Goal: Information Seeking & Learning: Check status

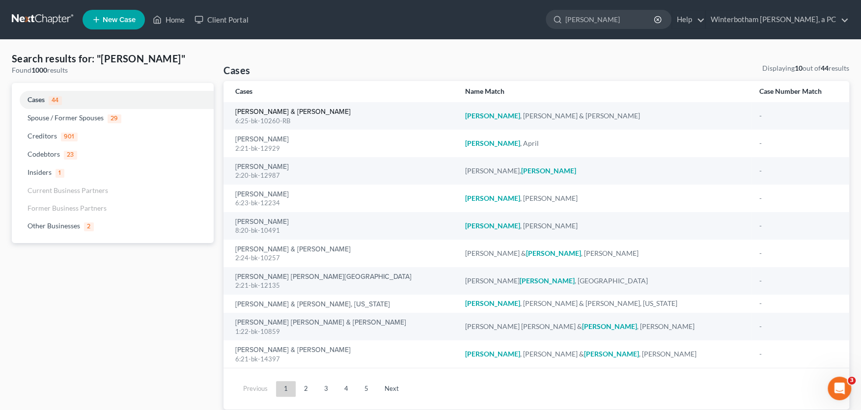
click at [269, 113] on link "[PERSON_NAME] & [PERSON_NAME]" at bounding box center [292, 112] width 115 height 7
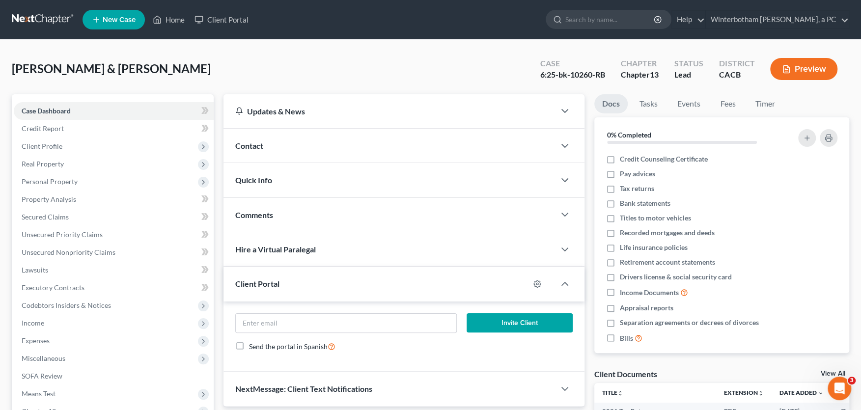
scroll to position [162, 0]
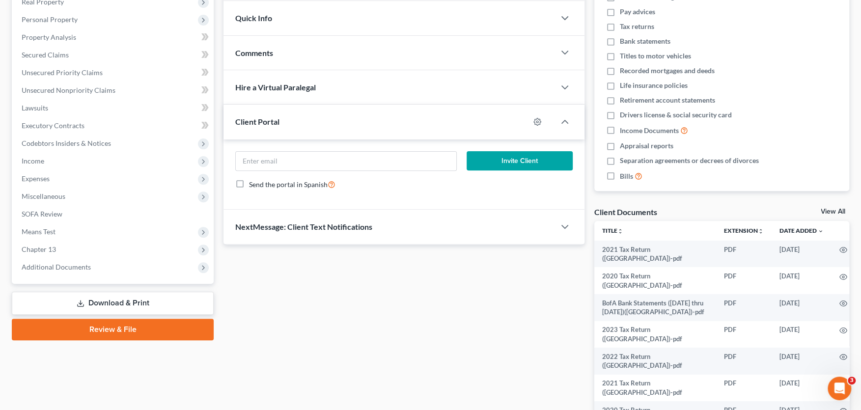
click at [62, 268] on span "Additional Documents" at bounding box center [56, 267] width 69 height 8
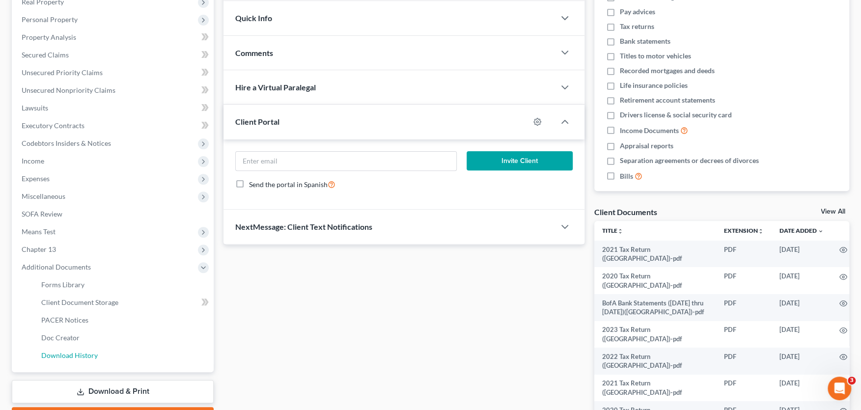
click at [73, 359] on link "Download History" at bounding box center [123, 356] width 180 height 18
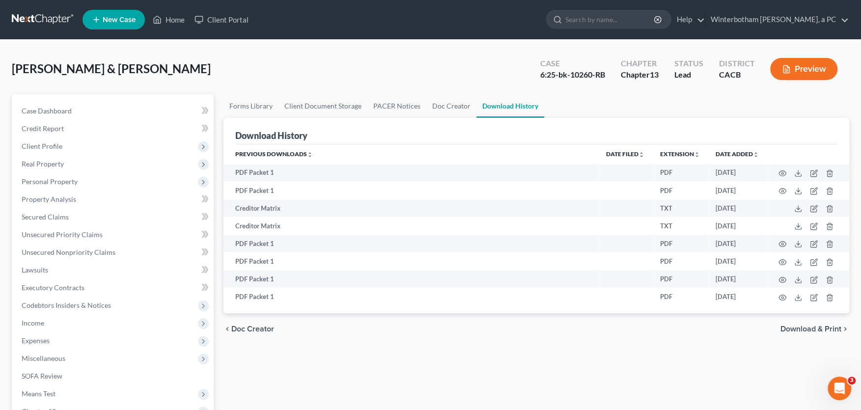
scroll to position [216, 0]
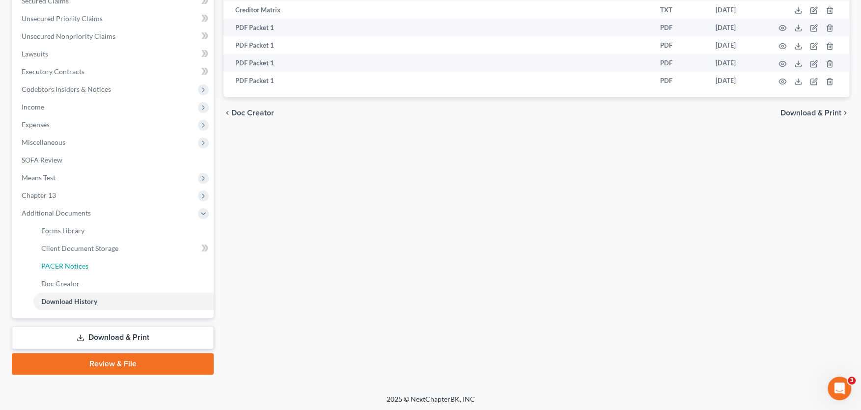
click at [69, 265] on span "PACER Notices" at bounding box center [64, 266] width 47 height 8
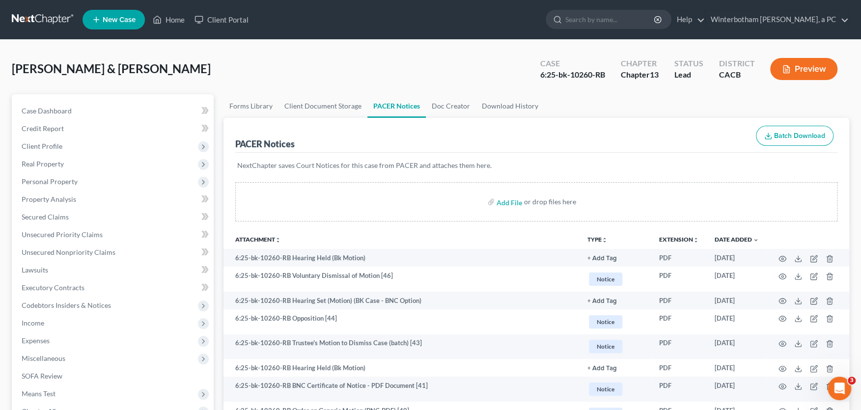
click at [622, 17] on input "search" at bounding box center [610, 19] width 90 height 18
type input "[PERSON_NAME]"
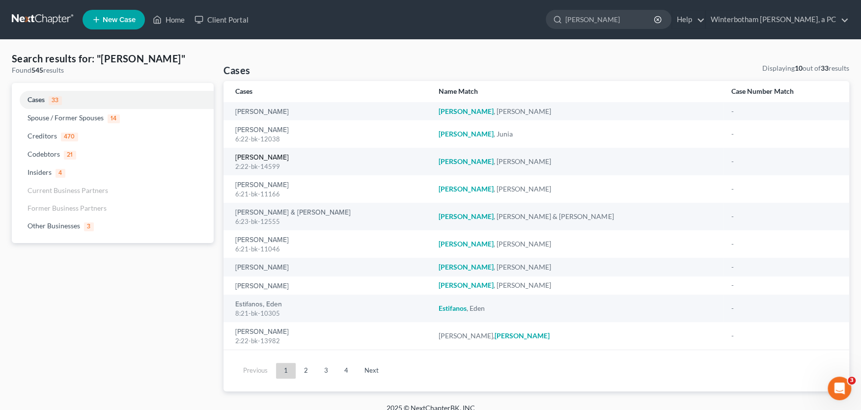
click at [241, 158] on link "[PERSON_NAME]" at bounding box center [262, 157] width 54 height 7
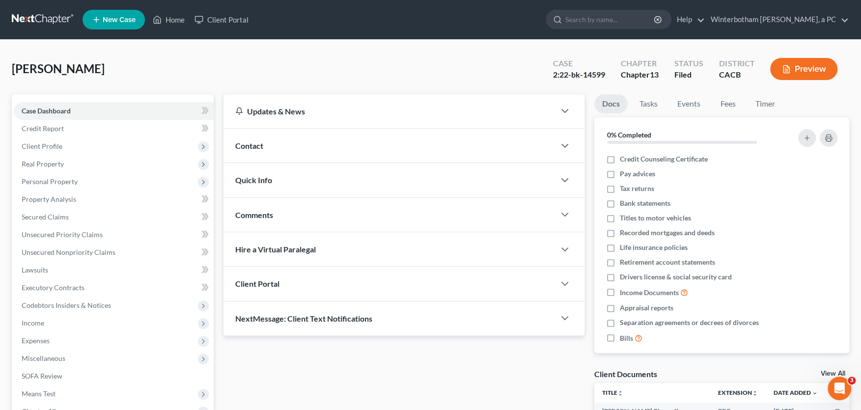
scroll to position [108, 0]
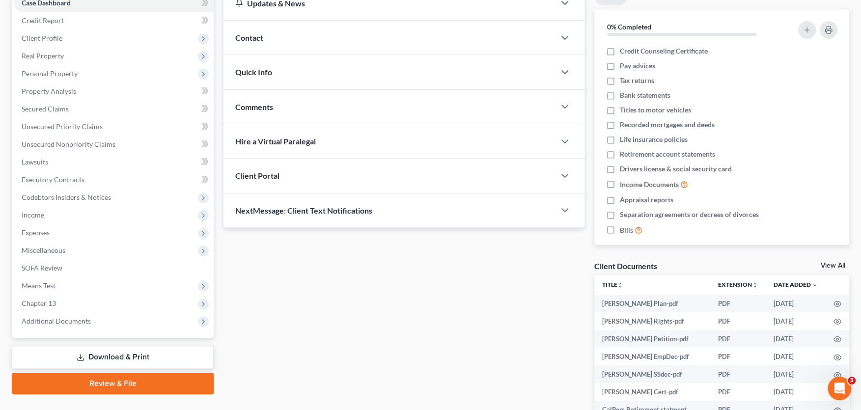
click at [70, 320] on span "Additional Documents" at bounding box center [56, 321] width 69 height 8
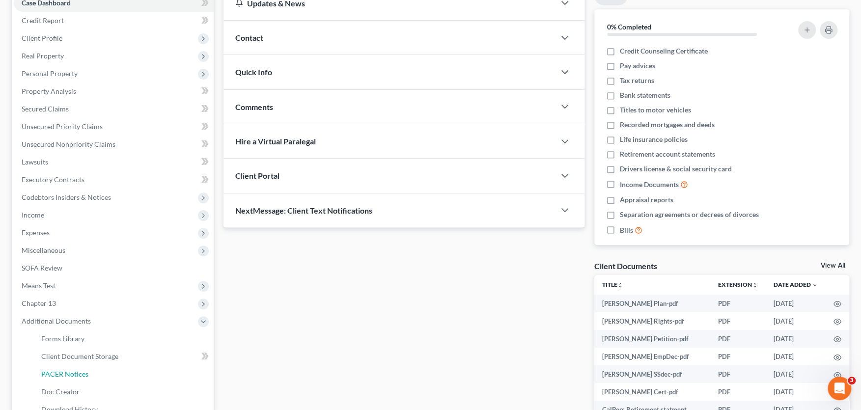
click at [83, 371] on span "PACER Notices" at bounding box center [64, 374] width 47 height 8
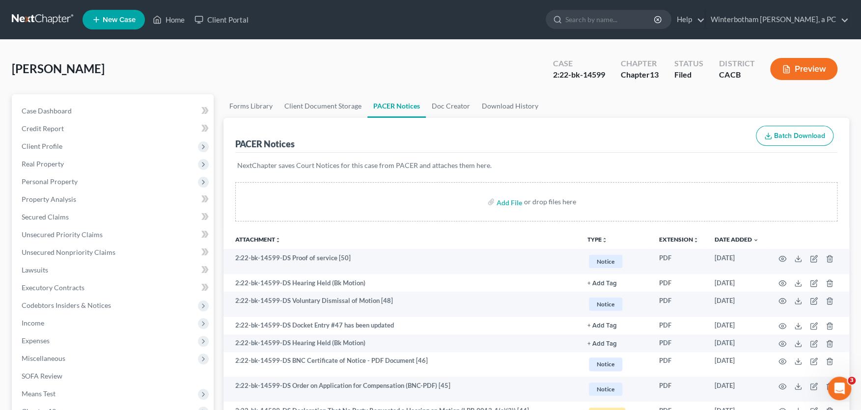
click at [606, 21] on input "search" at bounding box center [610, 19] width 90 height 18
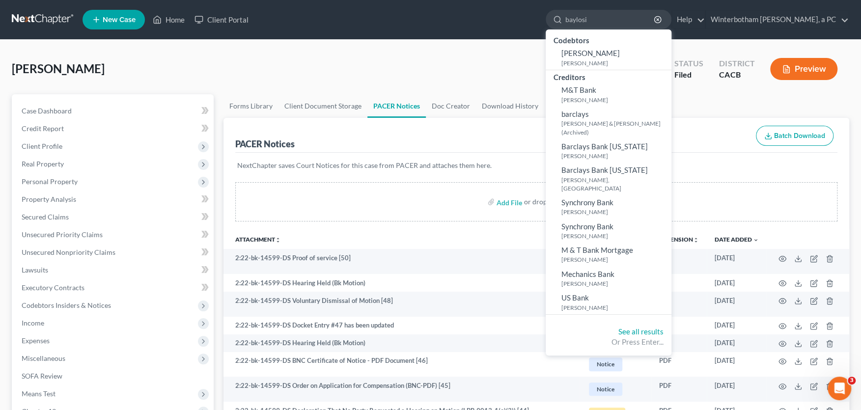
type input "baylosis"
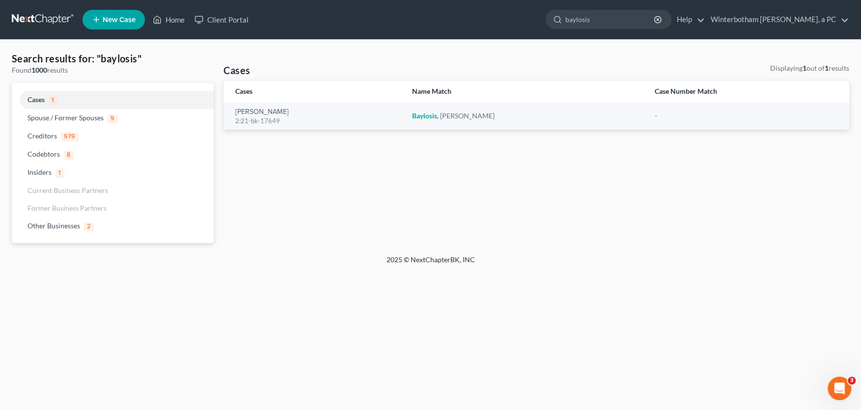
click at [255, 108] on div "[PERSON_NAME] 2:21-bk-17649" at bounding box center [315, 116] width 161 height 19
click at [253, 112] on link "[PERSON_NAME]" at bounding box center [262, 112] width 54 height 7
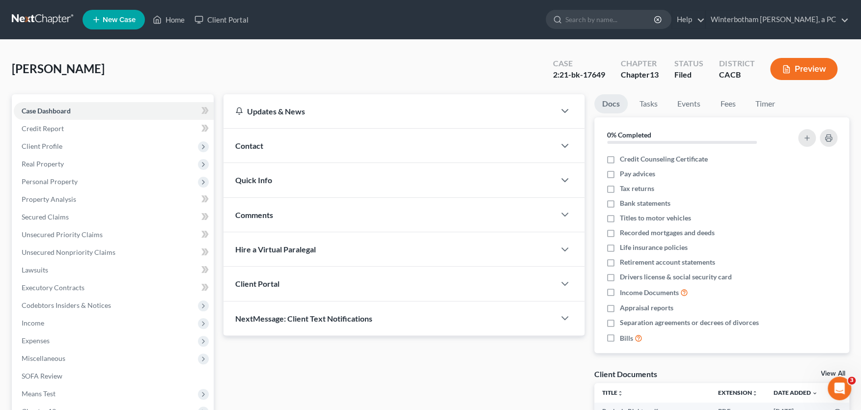
scroll to position [162, 0]
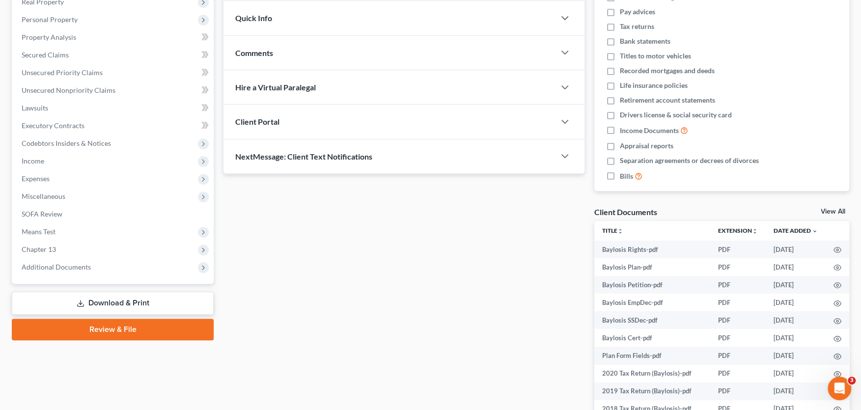
click at [84, 263] on span "Additional Documents" at bounding box center [56, 267] width 69 height 8
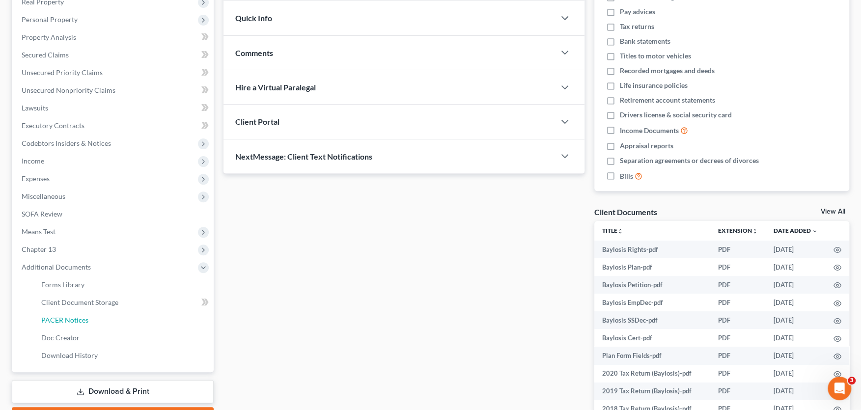
click at [80, 321] on span "PACER Notices" at bounding box center [64, 320] width 47 height 8
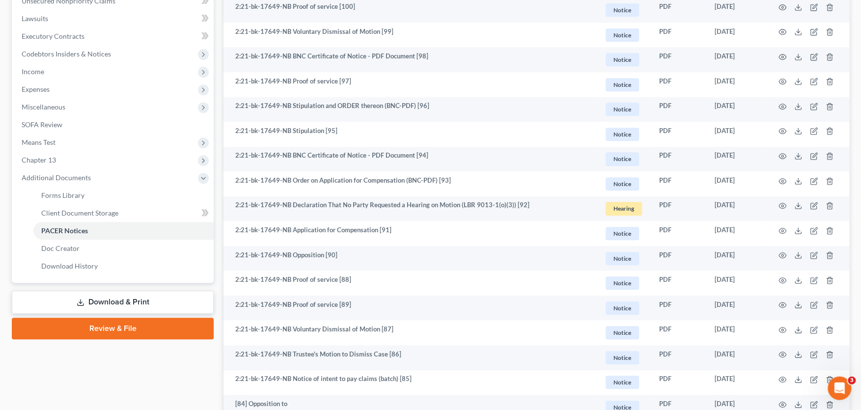
scroll to position [270, 0]
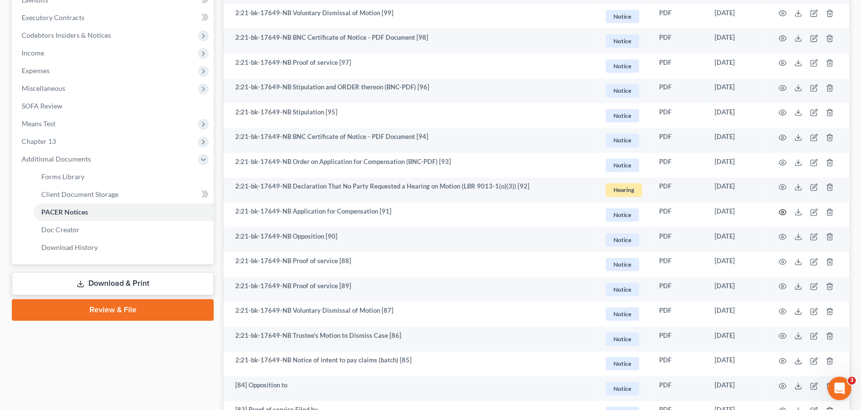
click at [784, 211] on icon "button" at bounding box center [783, 212] width 8 height 8
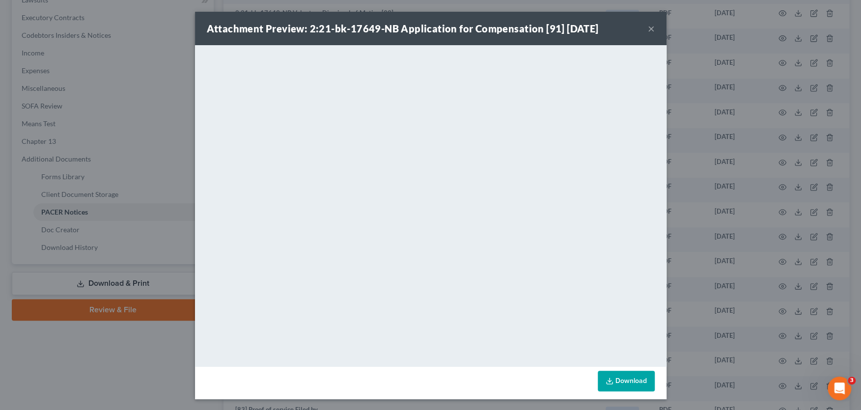
click at [652, 26] on button "×" at bounding box center [651, 29] width 7 height 12
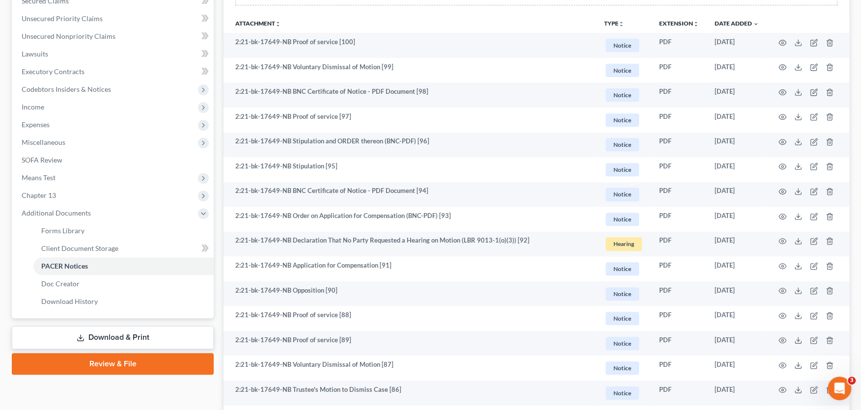
scroll to position [0, 0]
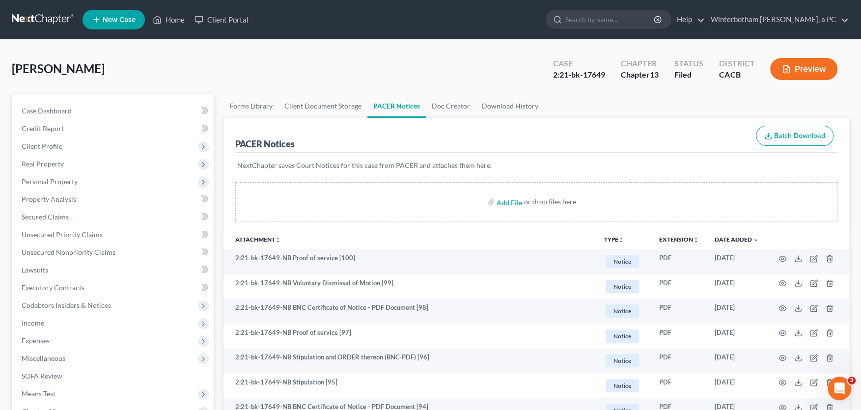
click at [578, 22] on input "search" at bounding box center [610, 19] width 90 height 18
type input "[PERSON_NAME]"
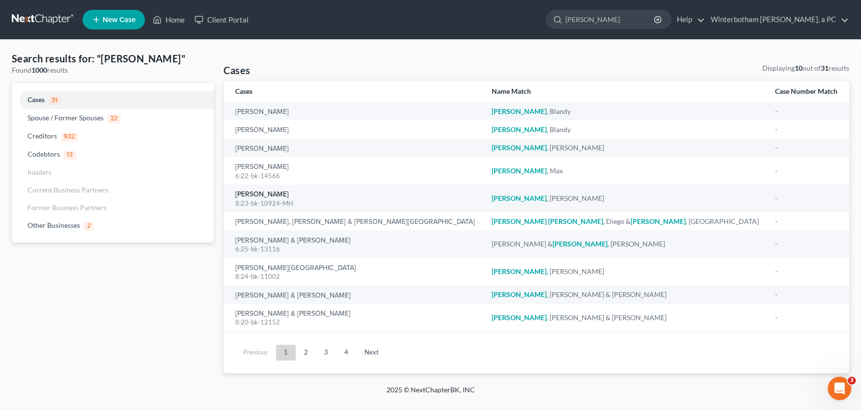
click at [255, 194] on link "[PERSON_NAME]" at bounding box center [262, 194] width 54 height 7
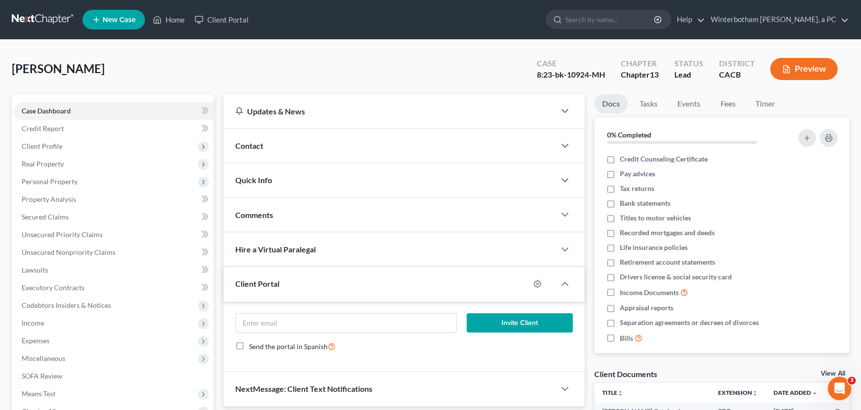
scroll to position [222, 0]
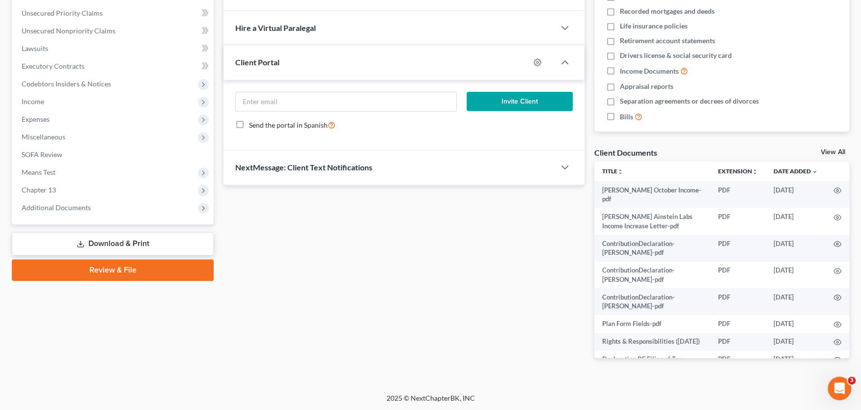
click at [71, 212] on span "Additional Documents" at bounding box center [114, 208] width 200 height 18
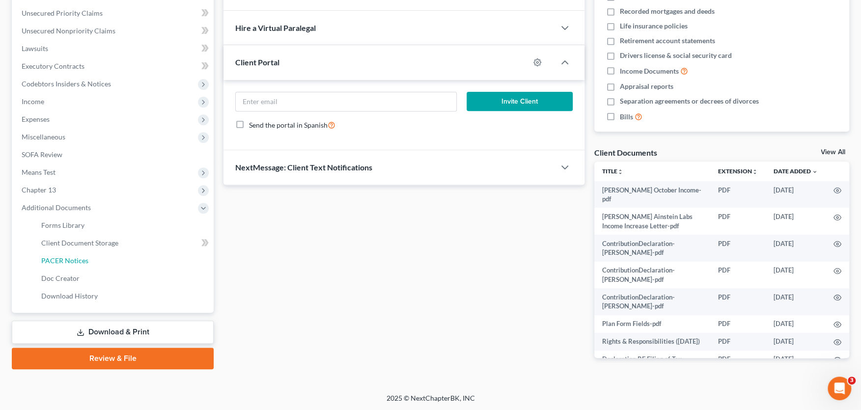
click at [75, 255] on link "PACER Notices" at bounding box center [123, 261] width 180 height 18
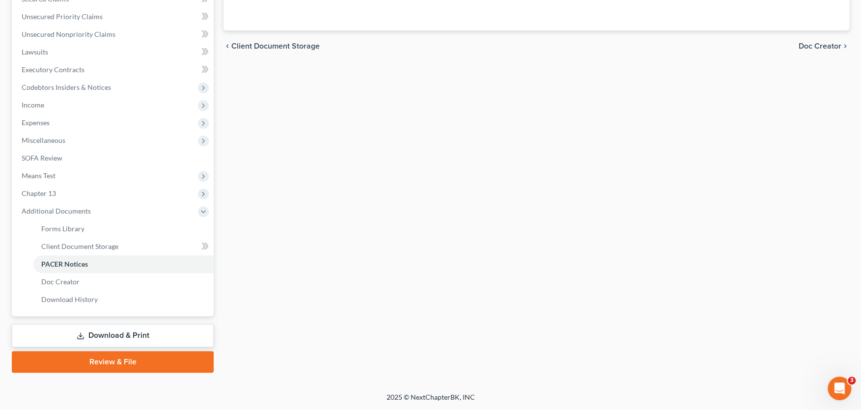
scroll to position [216, 0]
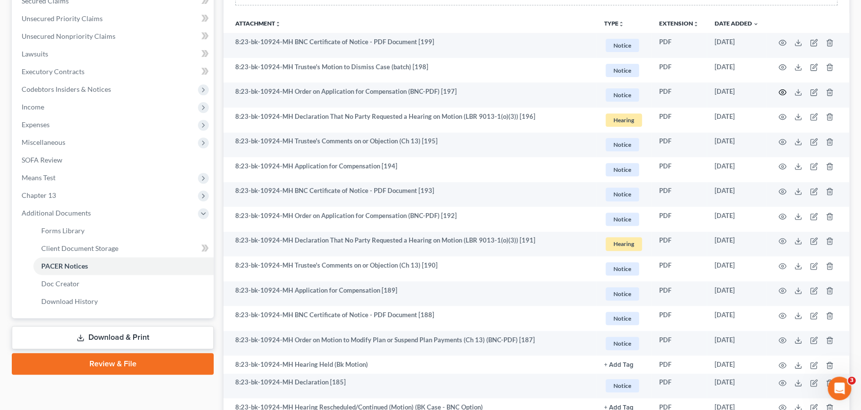
click at [783, 92] on circle "button" at bounding box center [782, 92] width 2 height 2
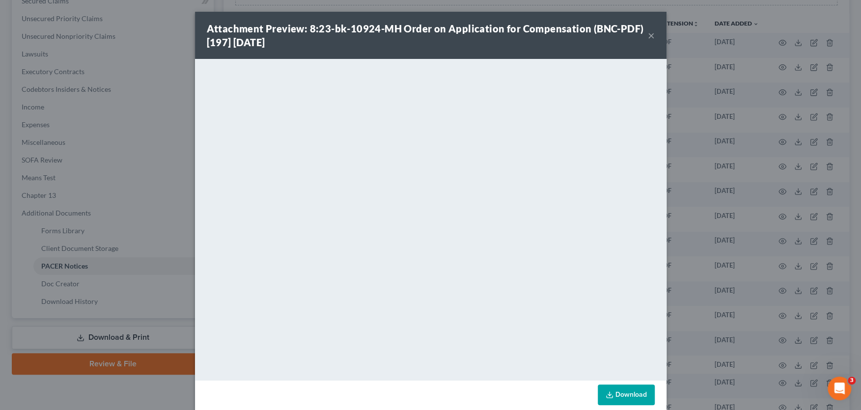
click at [652, 34] on button "×" at bounding box center [651, 35] width 7 height 12
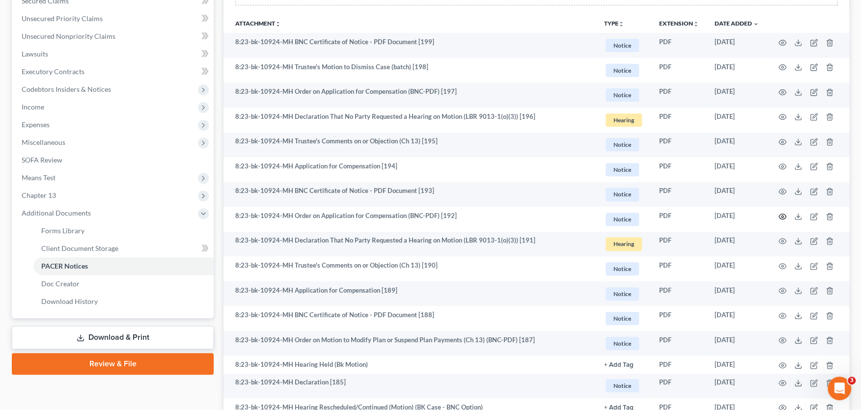
click at [783, 213] on icon "button" at bounding box center [783, 217] width 8 height 8
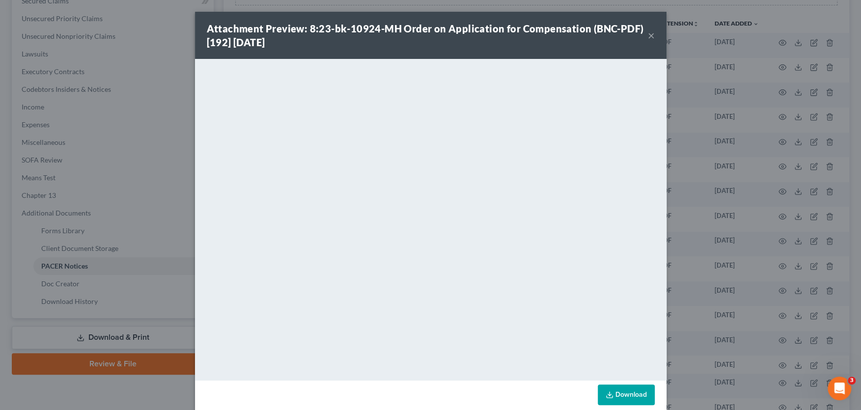
click at [651, 35] on button "×" at bounding box center [651, 35] width 7 height 12
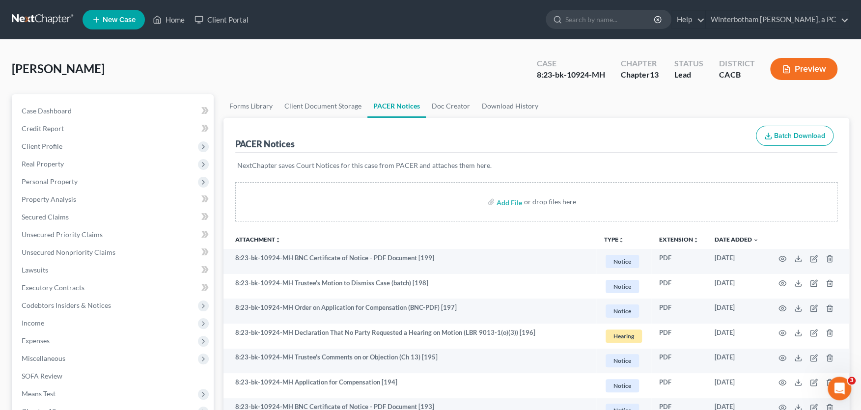
scroll to position [0, 0]
click at [604, 19] on input "search" at bounding box center [610, 19] width 90 height 18
type input "[PERSON_NAME]"
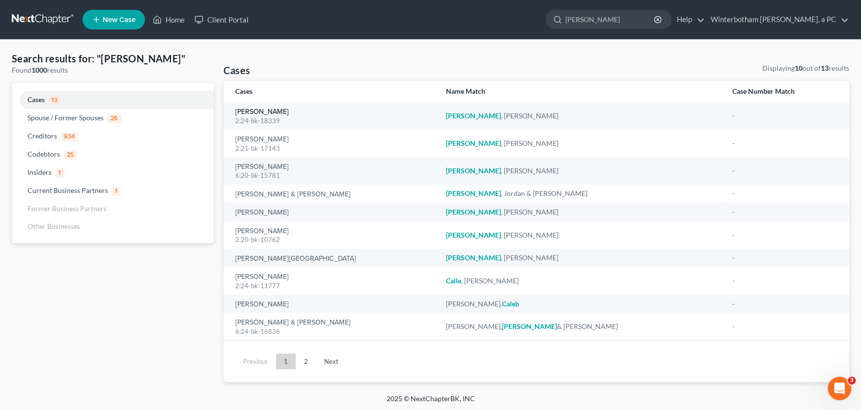
click at [265, 110] on link "[PERSON_NAME]" at bounding box center [262, 112] width 54 height 7
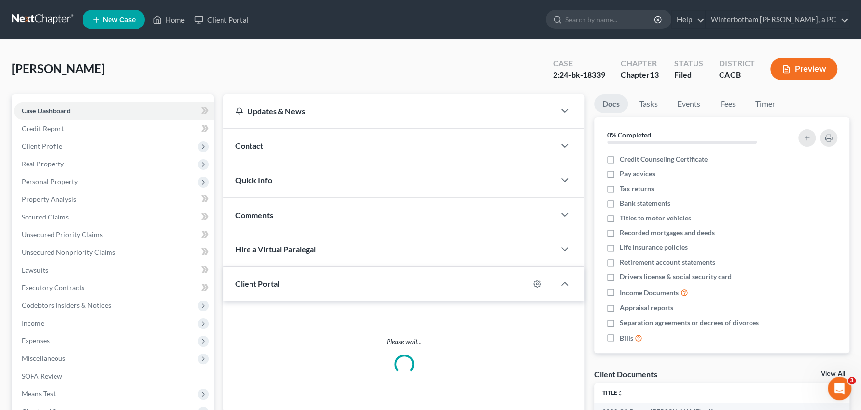
scroll to position [216, 0]
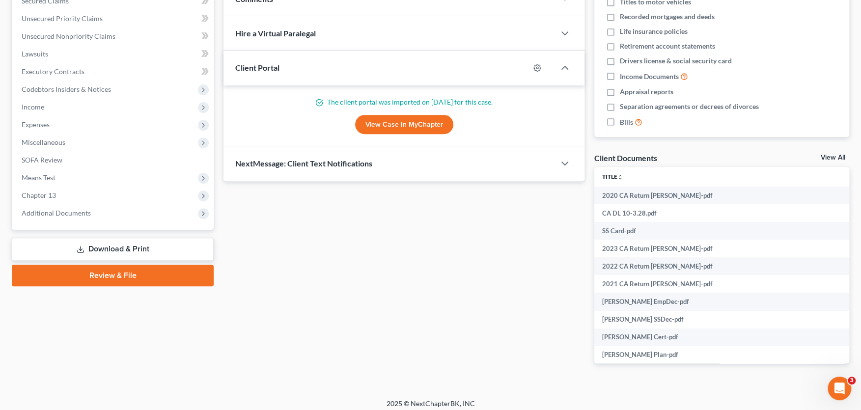
click at [56, 213] on span "Additional Documents" at bounding box center [56, 213] width 69 height 8
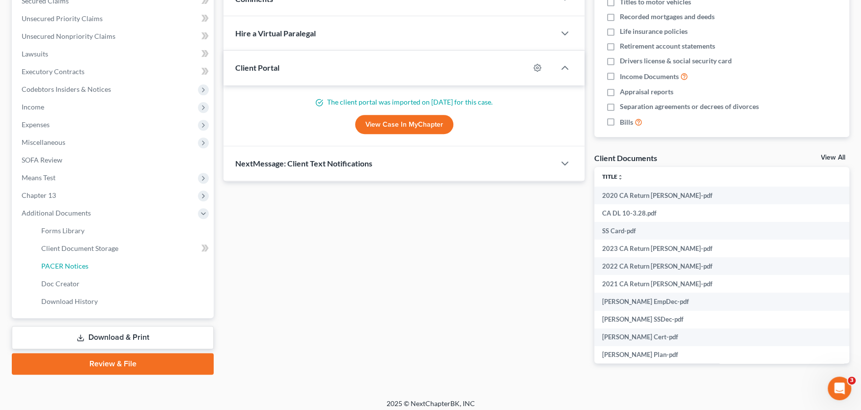
click at [71, 265] on span "PACER Notices" at bounding box center [64, 266] width 47 height 8
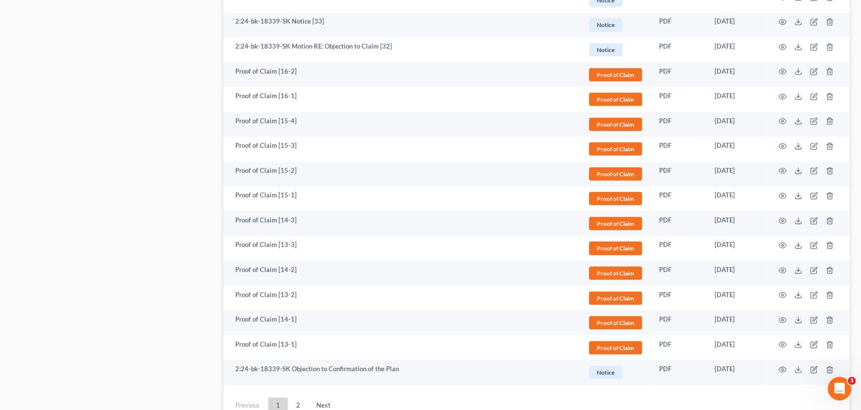
scroll to position [1790, 0]
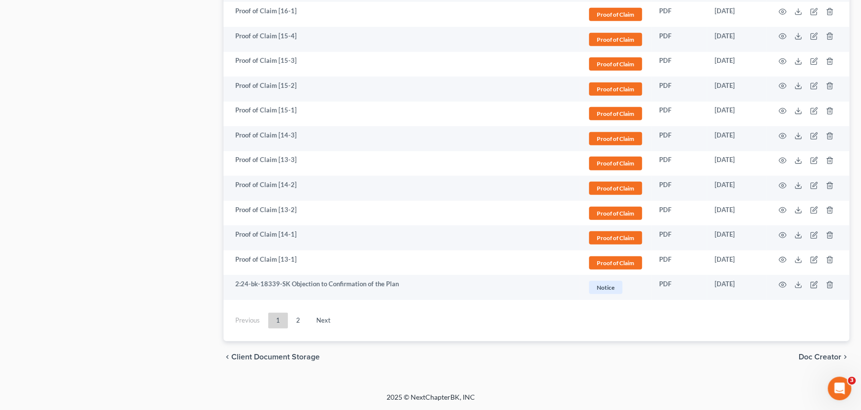
click at [295, 321] on link "2" at bounding box center [298, 321] width 20 height 16
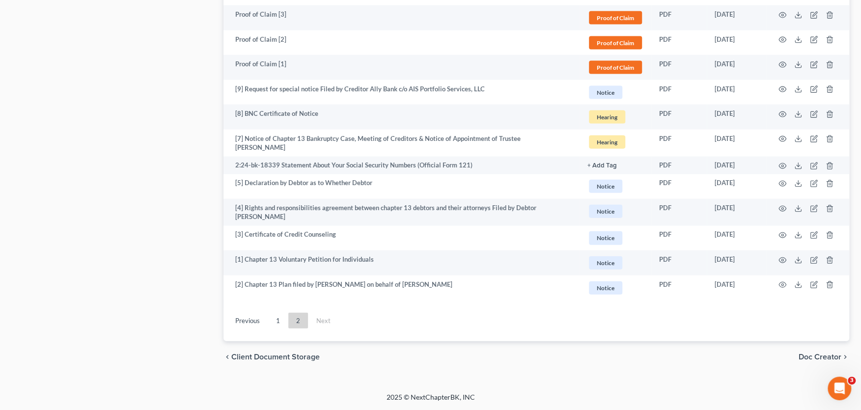
scroll to position [1464, 0]
click at [782, 261] on circle "button" at bounding box center [782, 262] width 2 height 2
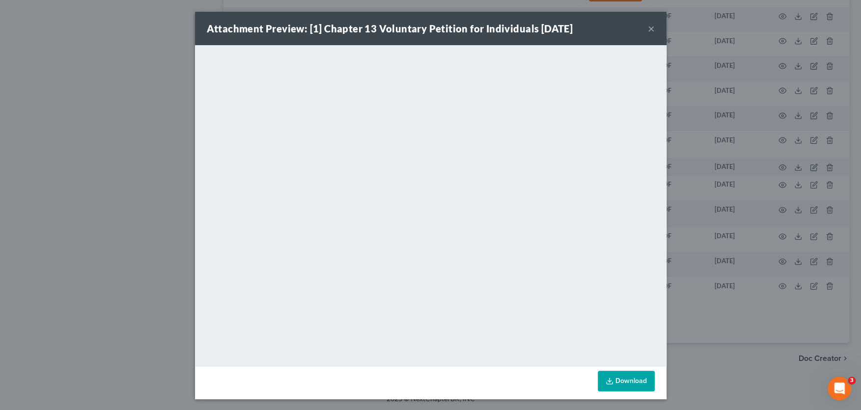
click at [651, 27] on button "×" at bounding box center [651, 29] width 7 height 12
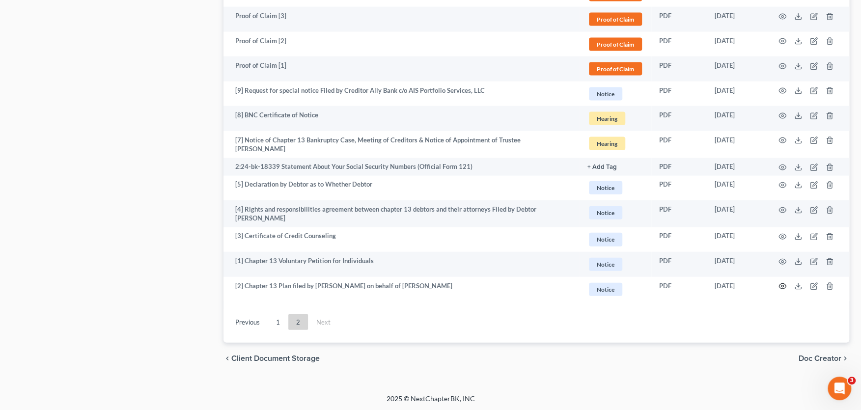
click at [784, 284] on icon "button" at bounding box center [783, 286] width 8 height 8
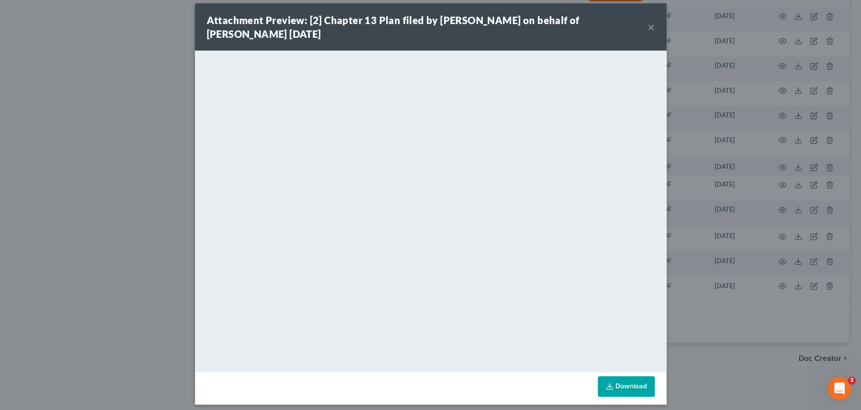
scroll to position [14, 0]
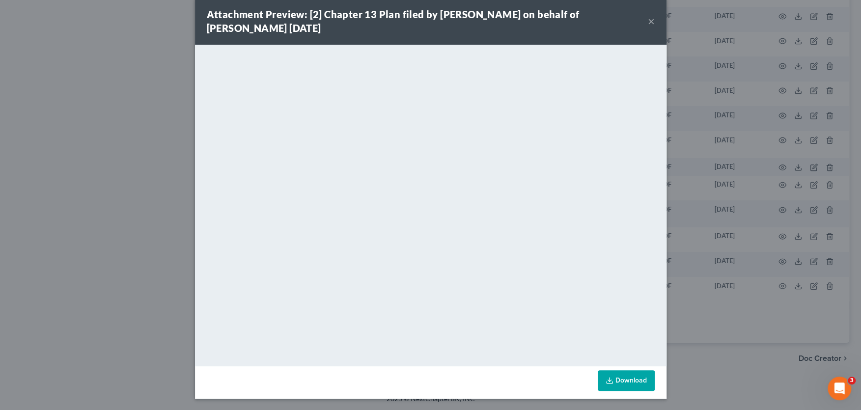
click at [650, 21] on button "×" at bounding box center [651, 21] width 7 height 12
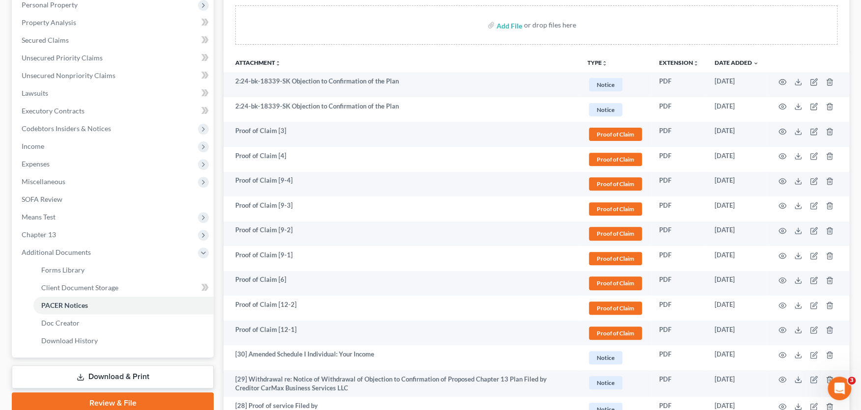
scroll to position [0, 0]
